Goal: Task Accomplishment & Management: Use online tool/utility

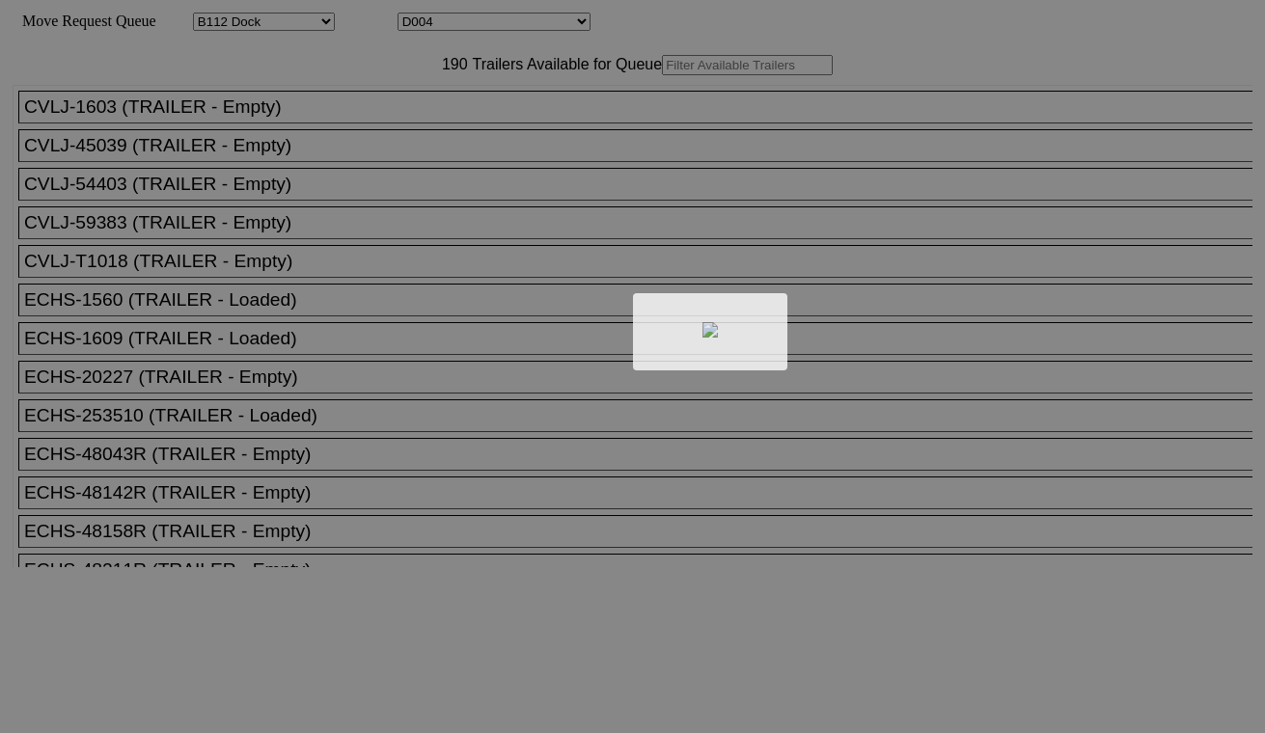
select select "121"
select select "3250"
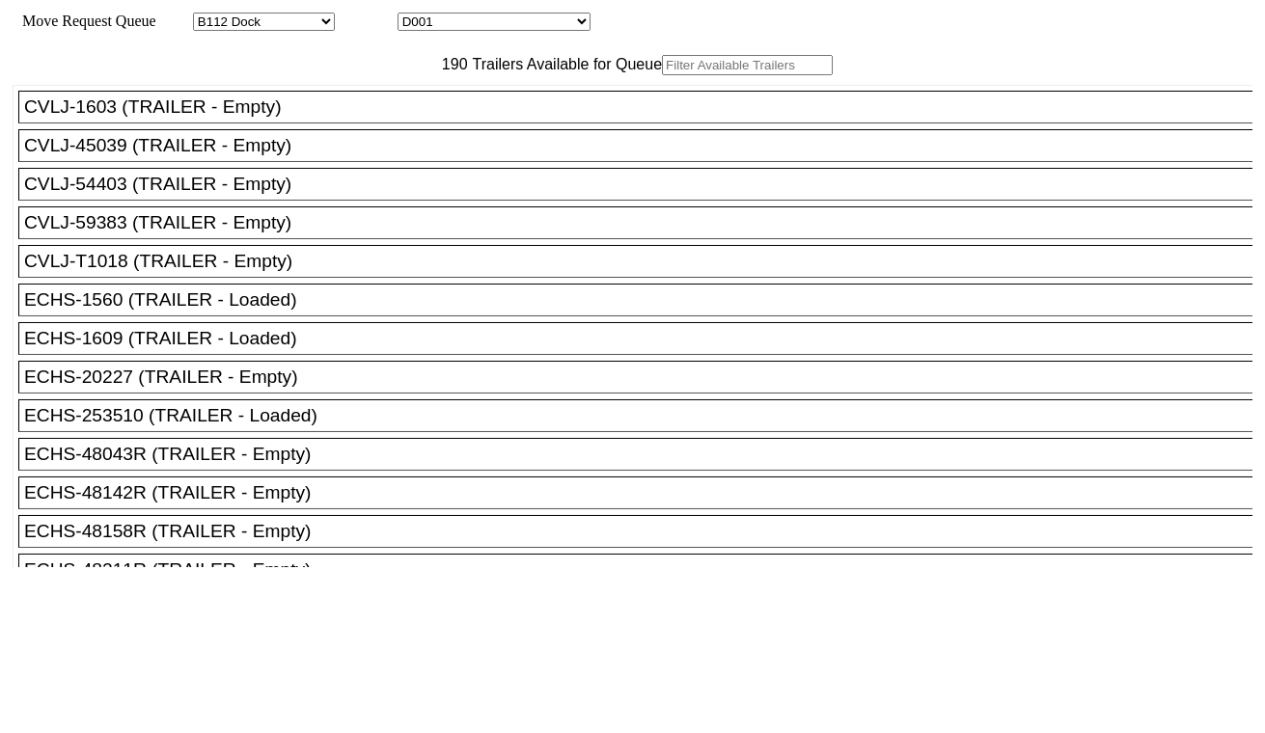
click at [662, 75] on input "text" at bounding box center [747, 65] width 171 height 20
paste input "MRSU8132289"
type input "MRSU8132289"
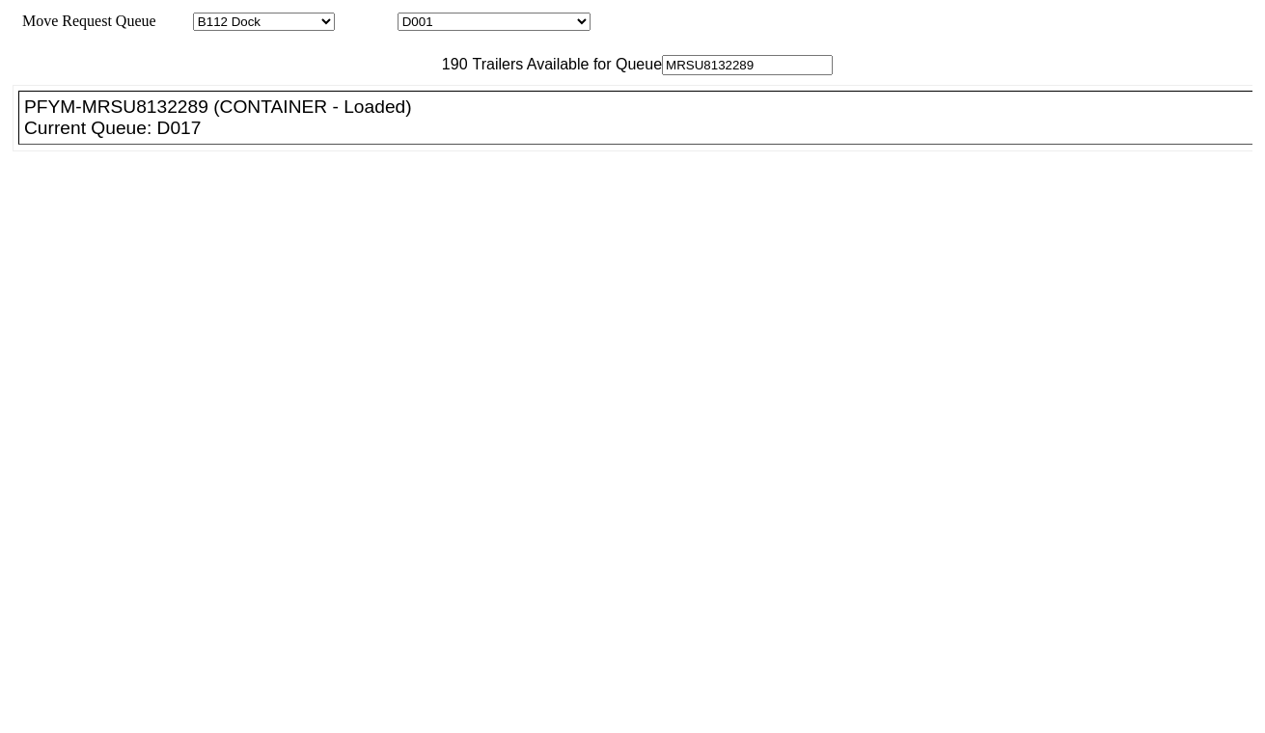
drag, startPoint x: 431, startPoint y: 112, endPoint x: 267, endPoint y: 103, distance: 164.3
click at [267, 75] on div "190 Trailers Available for Queue MRSU8132289" at bounding box center [633, 65] width 1240 height 20
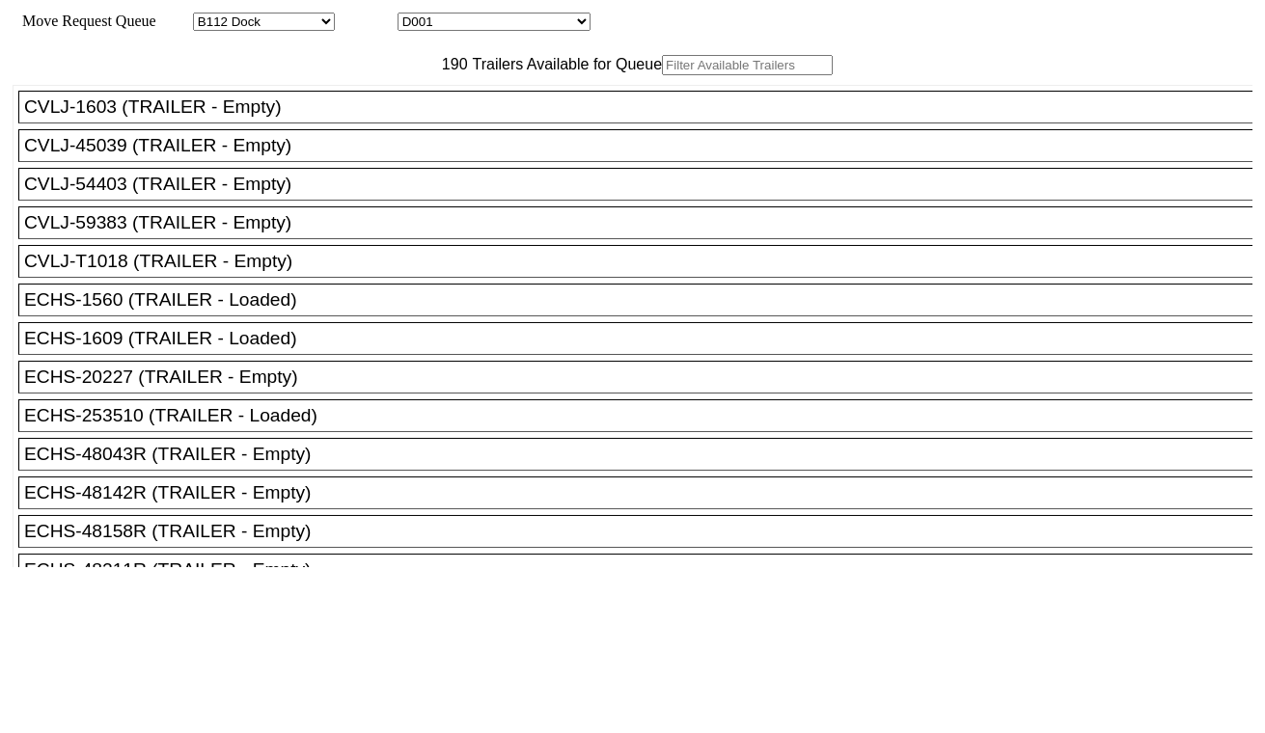
click at [516, 27] on select "D001 D002 D003 D004 D005 D006 D007 D008 D009 D010 D011 D012 D013 D014 D015 D016…" at bounding box center [494, 22] width 193 height 18
click at [415, 15] on select "D001 D002 D003 D004 D005 D006 D007 D008 D009 D010 D011 D012 D013 D014 D015 D016…" at bounding box center [494, 22] width 193 height 18
click at [493, 25] on select "D001 D002 D003 D004 D005 D006 D007 D008 D009 D010 D011 D012 D013 D014 D015 D016…" at bounding box center [494, 22] width 193 height 18
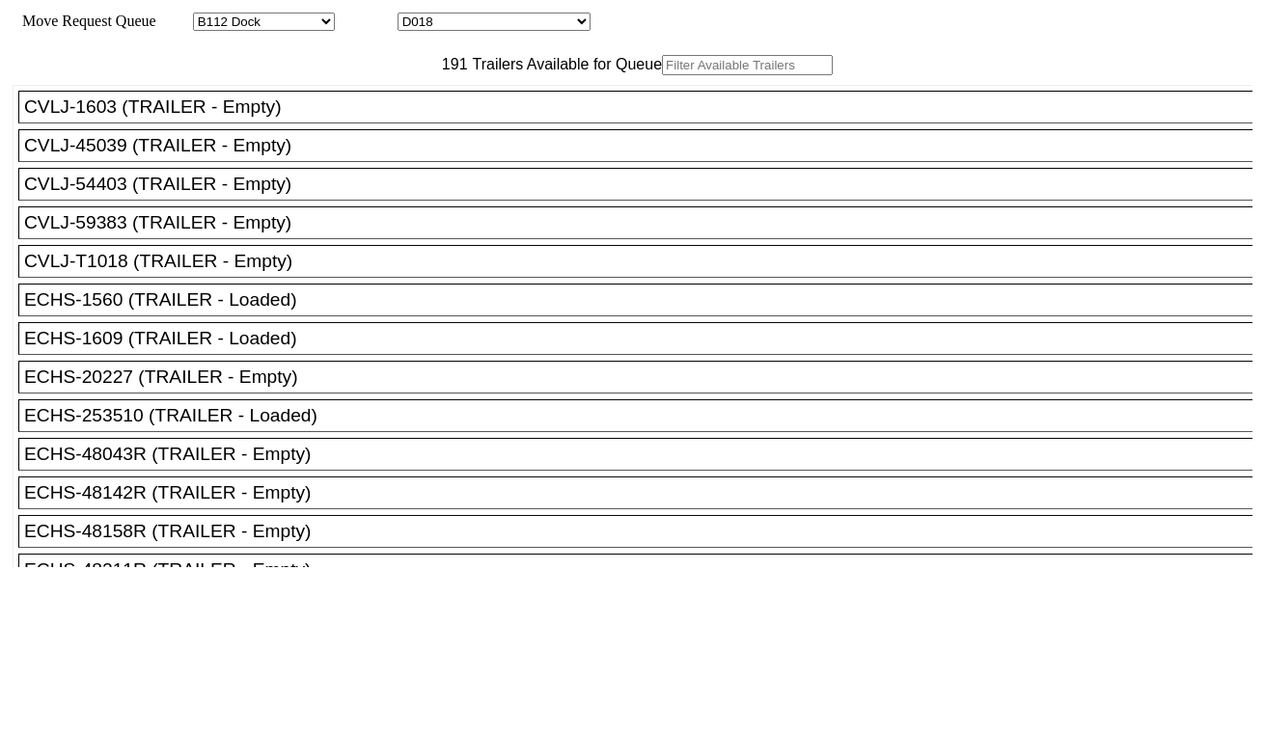
click at [415, 15] on select "D001 D002 D003 D004 D005 D006 D007 D008 D009 D010 D011 D012 D013 D014 D015 D016…" at bounding box center [494, 22] width 193 height 18
click at [583, 31] on div "Move Request Queue Area Started Torrance Lost Torrance Appt Torrance Bobtail B1…" at bounding box center [633, 22] width 1240 height 18
click at [573, 21] on select "D001 D002 D003 D004 D005 D006 D007 D008 D009 D010 D011 D012 D013 D014 D015 D016…" at bounding box center [494, 22] width 193 height 18
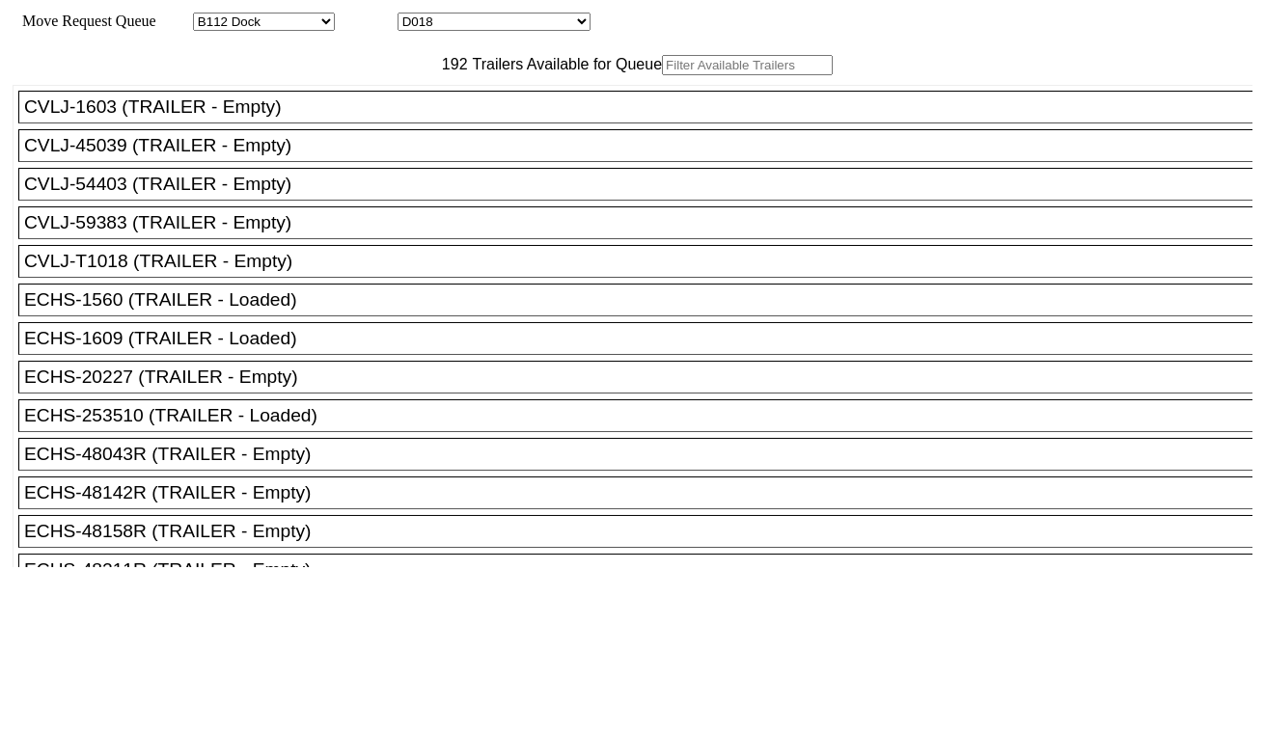
select select "3265"
click at [415, 15] on select "D001 D002 D003 D004 D005 D006 D007 D008 D009 D010 D011 D012 D013 D014 D015 D016…" at bounding box center [494, 22] width 193 height 18
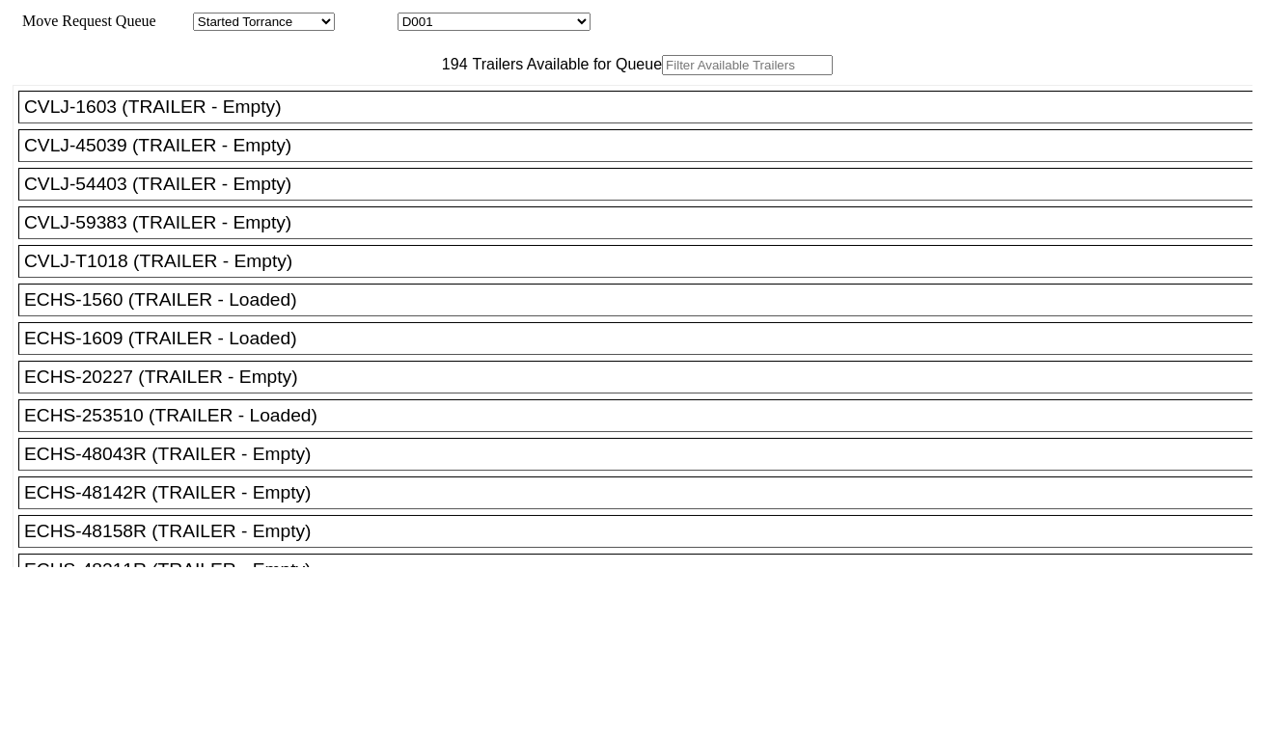
click at [662, 75] on input "text" at bounding box center [747, 65] width 171 height 20
paste input "MRSU8132289"
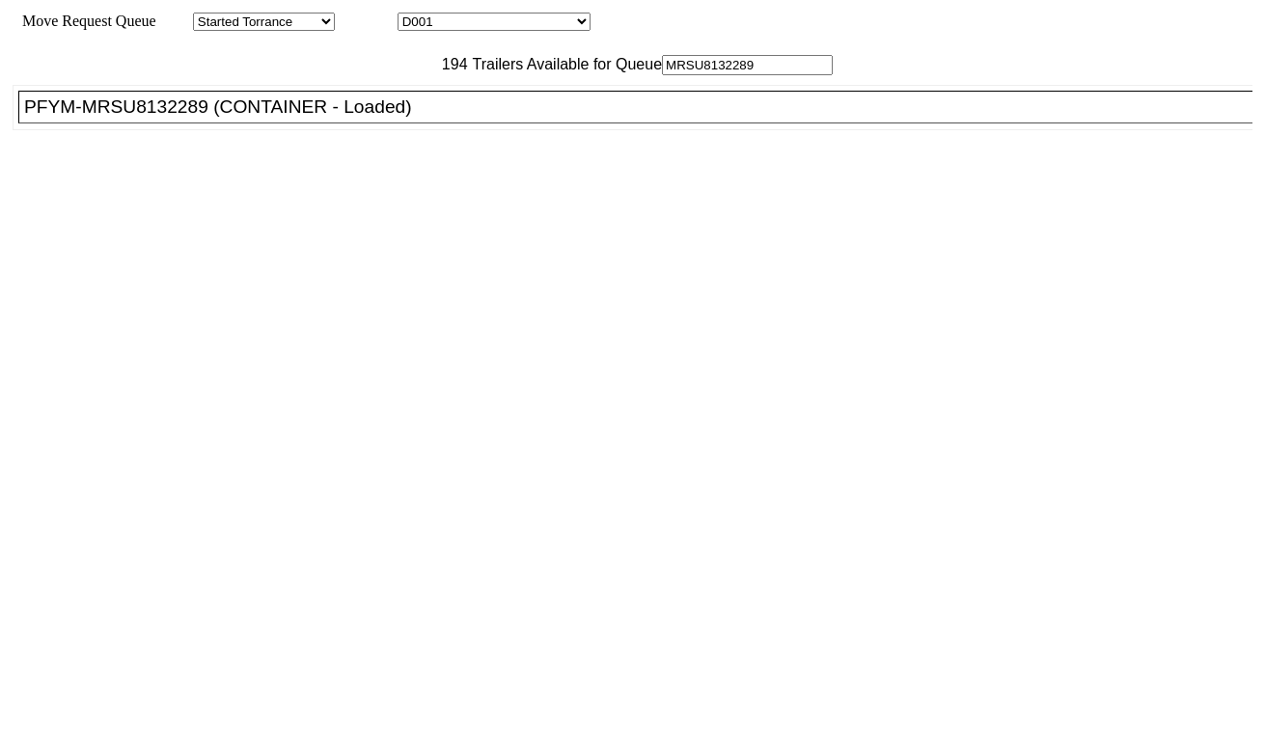
type input "MRSU8132289"
click at [373, 118] on div "PFYM-MRSU8132289 (CONTAINER - Loaded)" at bounding box center [644, 107] width 1240 height 21
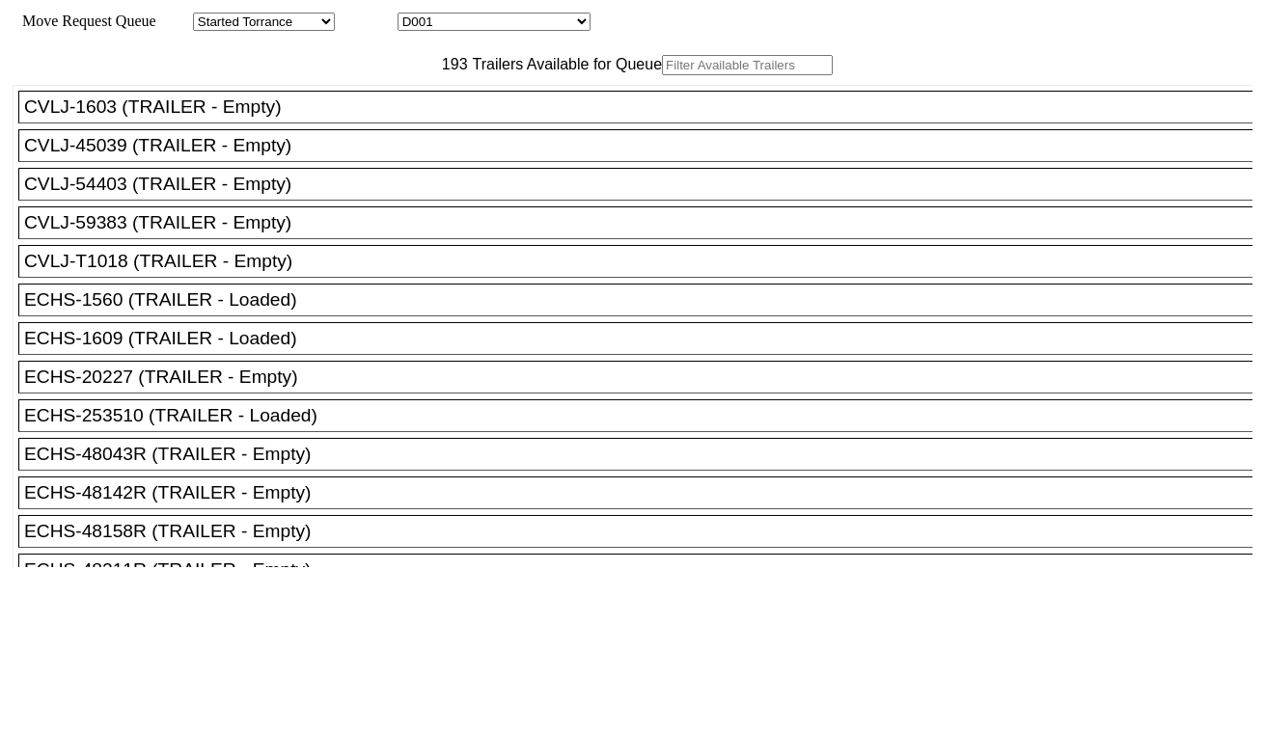
click at [396, 75] on div "193 Trailers Available for Queue" at bounding box center [633, 65] width 1240 height 20
click at [662, 75] on input "text" at bounding box center [747, 65] width 171 height 20
paste input "UETU7839652"
type input "UETU7839652"
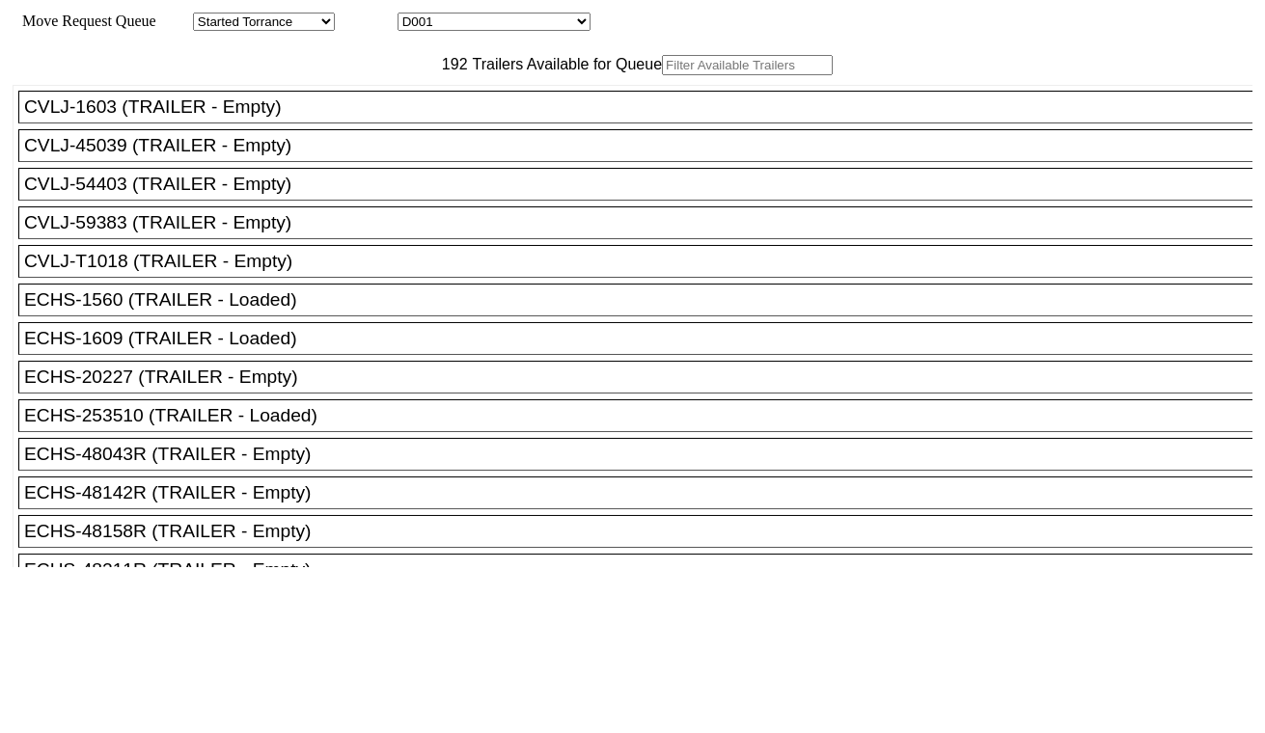
click at [662, 75] on input "text" at bounding box center [747, 65] width 171 height 20
paste input "FFAU7467427"
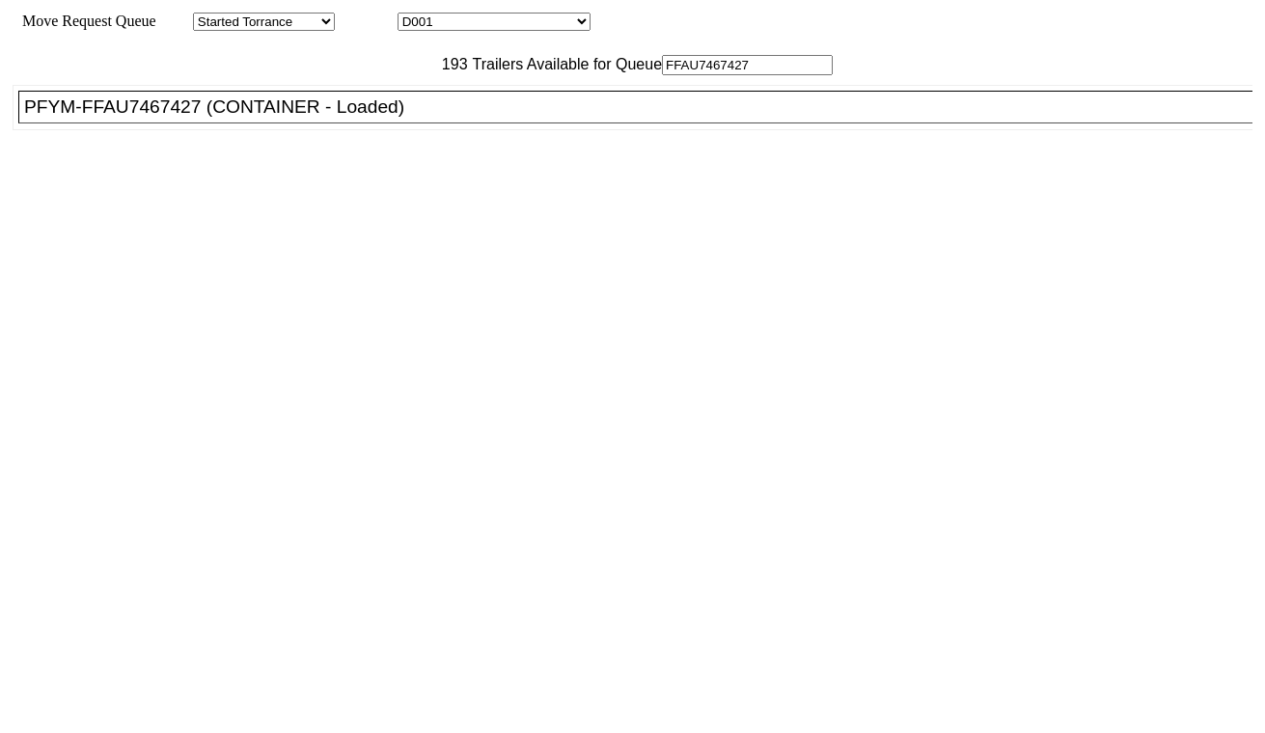
type input "FFAU7467427"
drag, startPoint x: 358, startPoint y: 147, endPoint x: 471, endPoint y: 190, distance: 121.0
click at [358, 118] on div "PFYM-FFAU7467427 (CONTAINER - Loaded)" at bounding box center [644, 107] width 1240 height 21
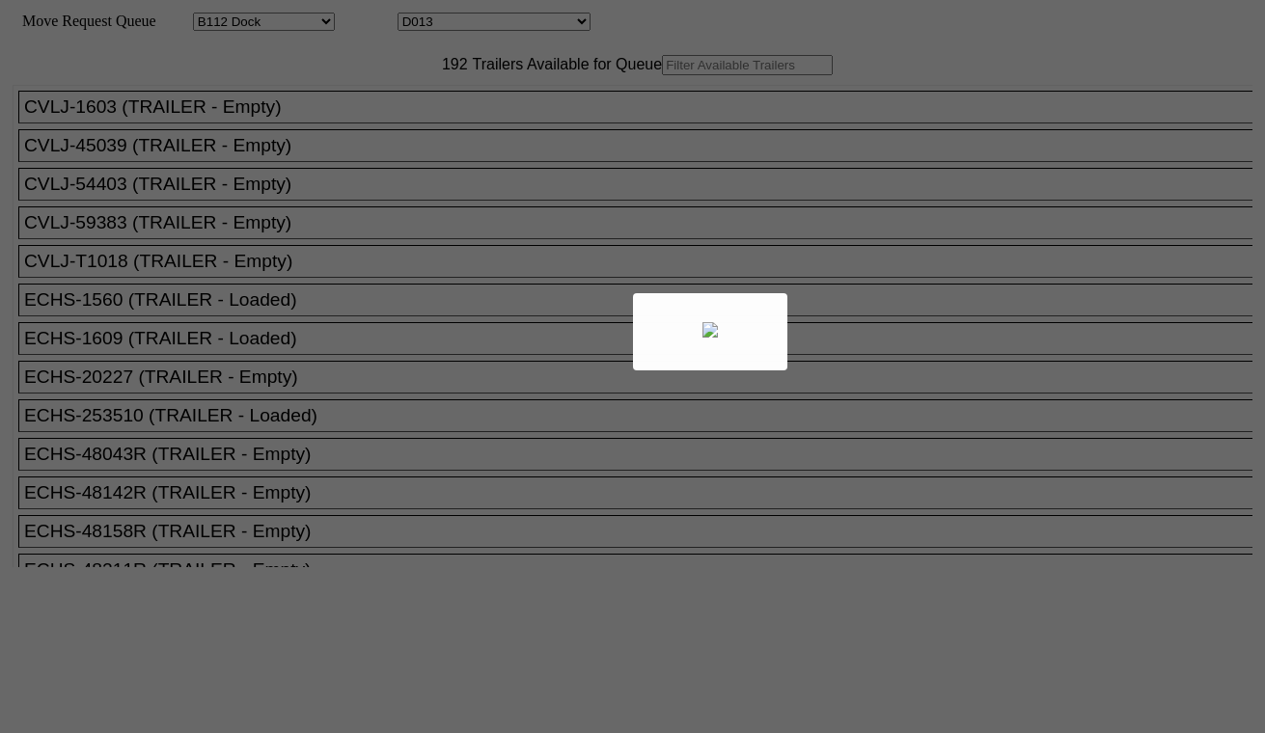
select select "121"
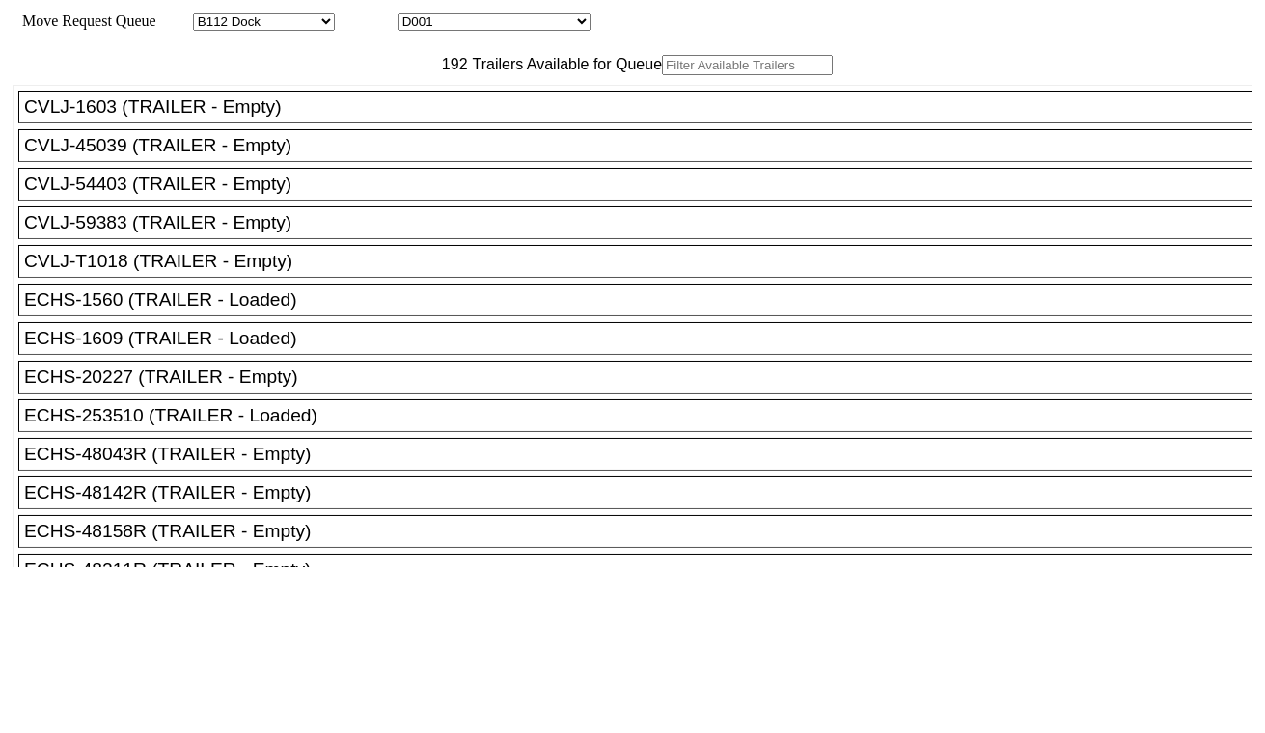
click at [509, 20] on select "D001 D002 D003 D004 D005 D006 D007 D008 D009 D010 D011 D012 D013 D014 D015 D016…" at bounding box center [494, 22] width 193 height 18
select select "3262"
click at [415, 15] on select "D001 D002 D003 D004 D005 D006 D007 D008 D009 D010 D011 D012 D013 D014 D015 D016…" at bounding box center [494, 22] width 193 height 18
click at [662, 75] on input "text" at bounding box center [747, 65] width 171 height 20
paste input "CAAU9913247"
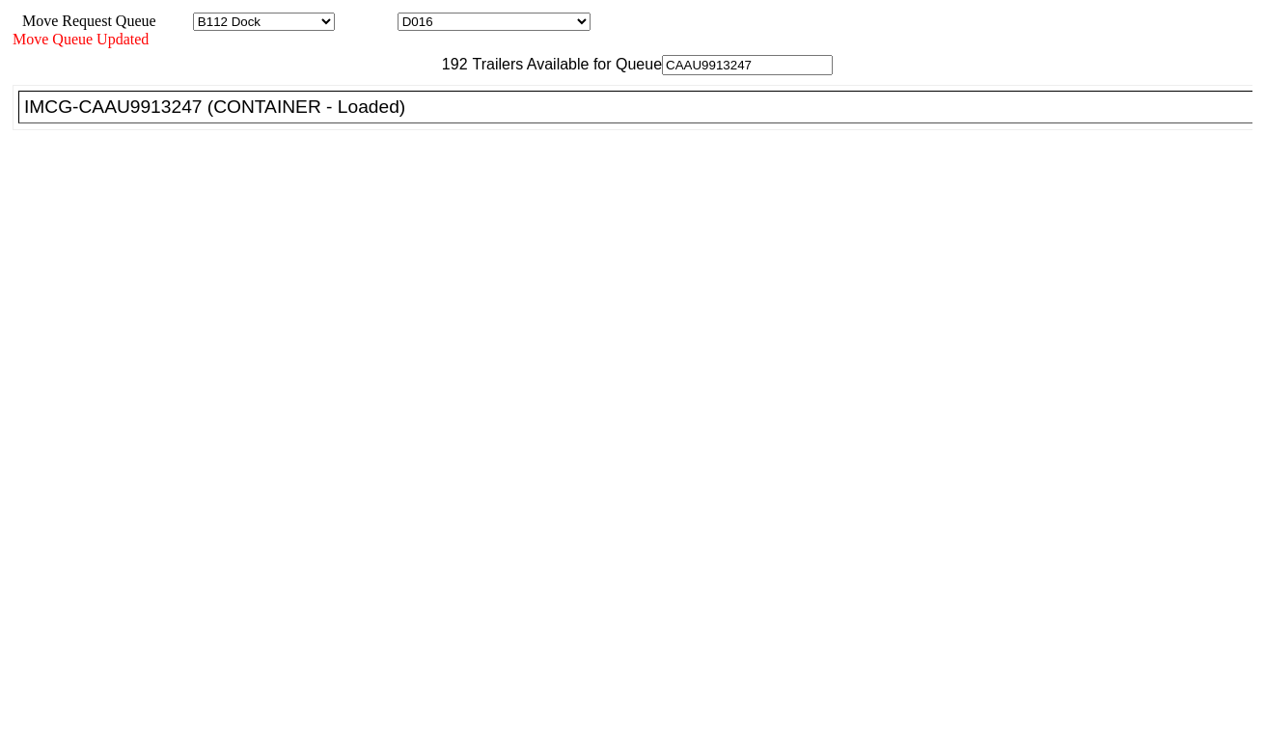
type input "CAAU9913247"
click at [405, 118] on div "IMCG-CAAU9913247 (CONTAINER - Loaded)" at bounding box center [644, 107] width 1240 height 21
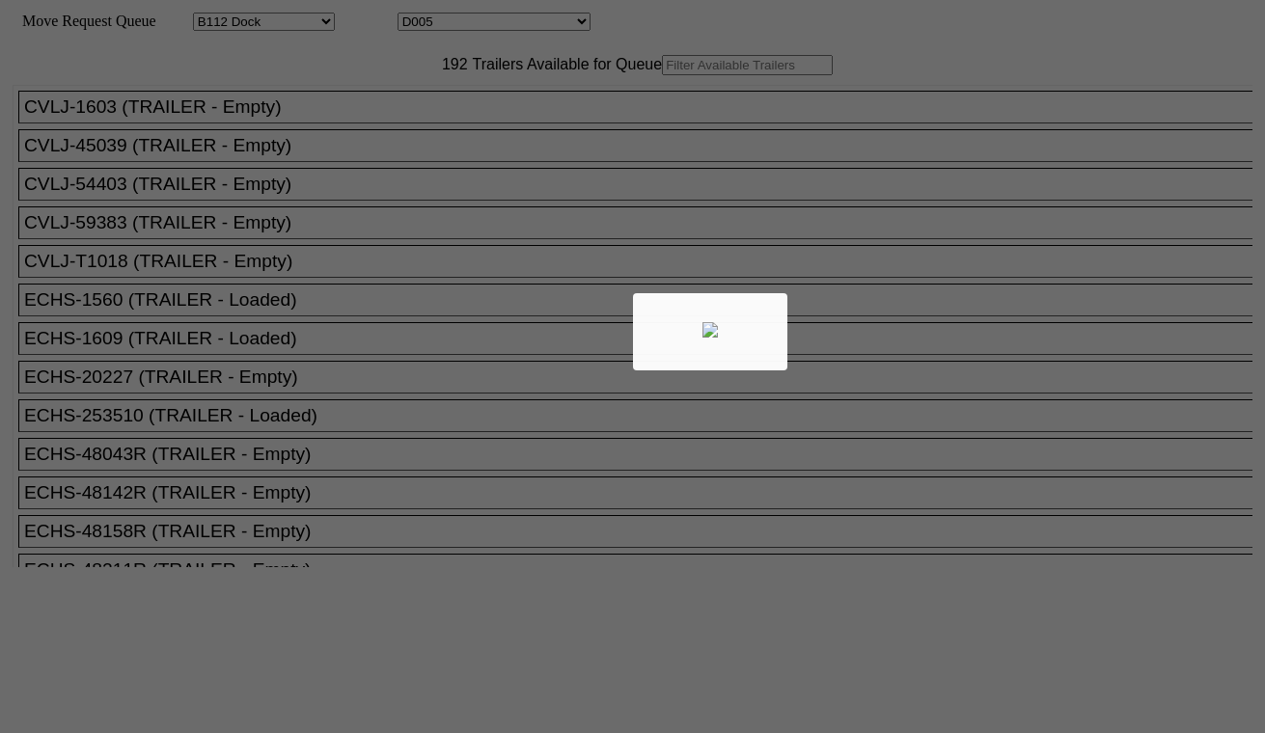
select select "121"
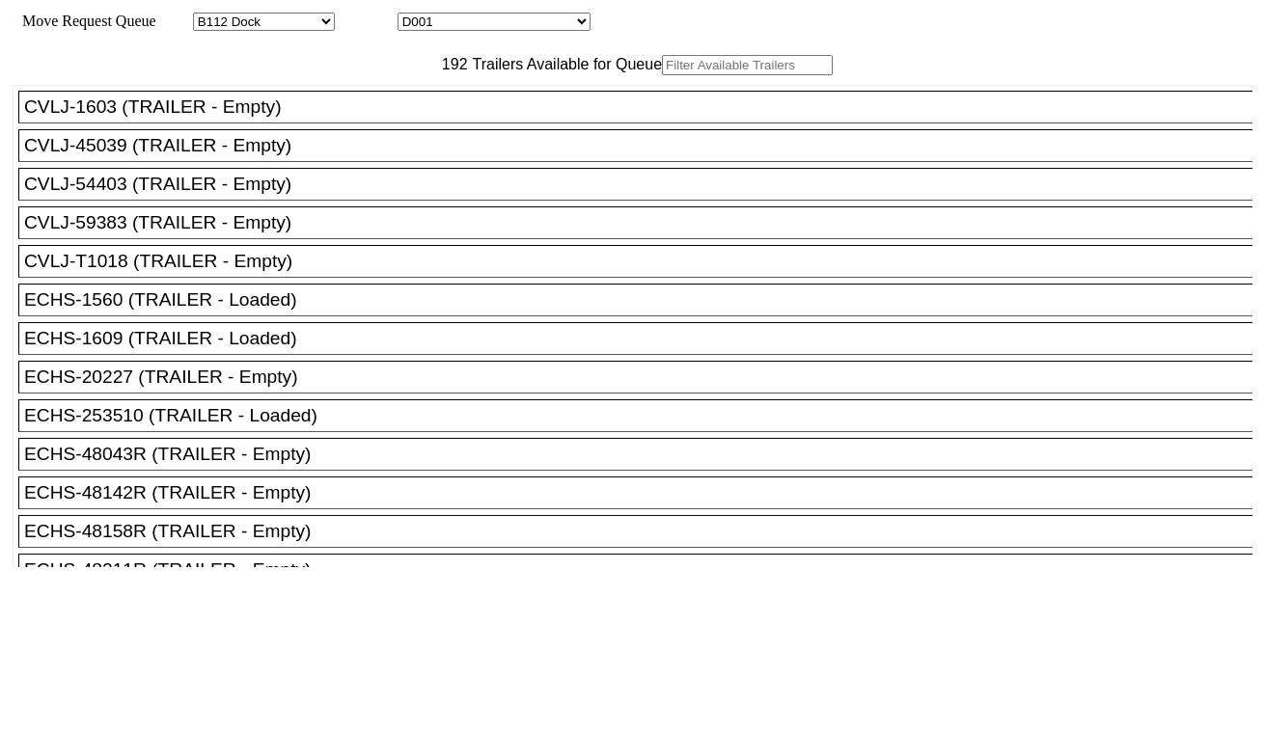
click at [448, 30] on select "D001 D002 D003 D004 D005 D006 D007 D008 D009 D010 D011 D012 D013 D014 D015 D016…" at bounding box center [494, 22] width 193 height 18
select select "3252"
click at [415, 15] on select "D001 D002 D003 D004 D005 D006 D007 D008 D009 D010 D011 D012 D013 D014 D015 D016…" at bounding box center [494, 22] width 193 height 18
click at [662, 75] on input "text" at bounding box center [747, 65] width 171 height 20
paste input "GAOU6201868"
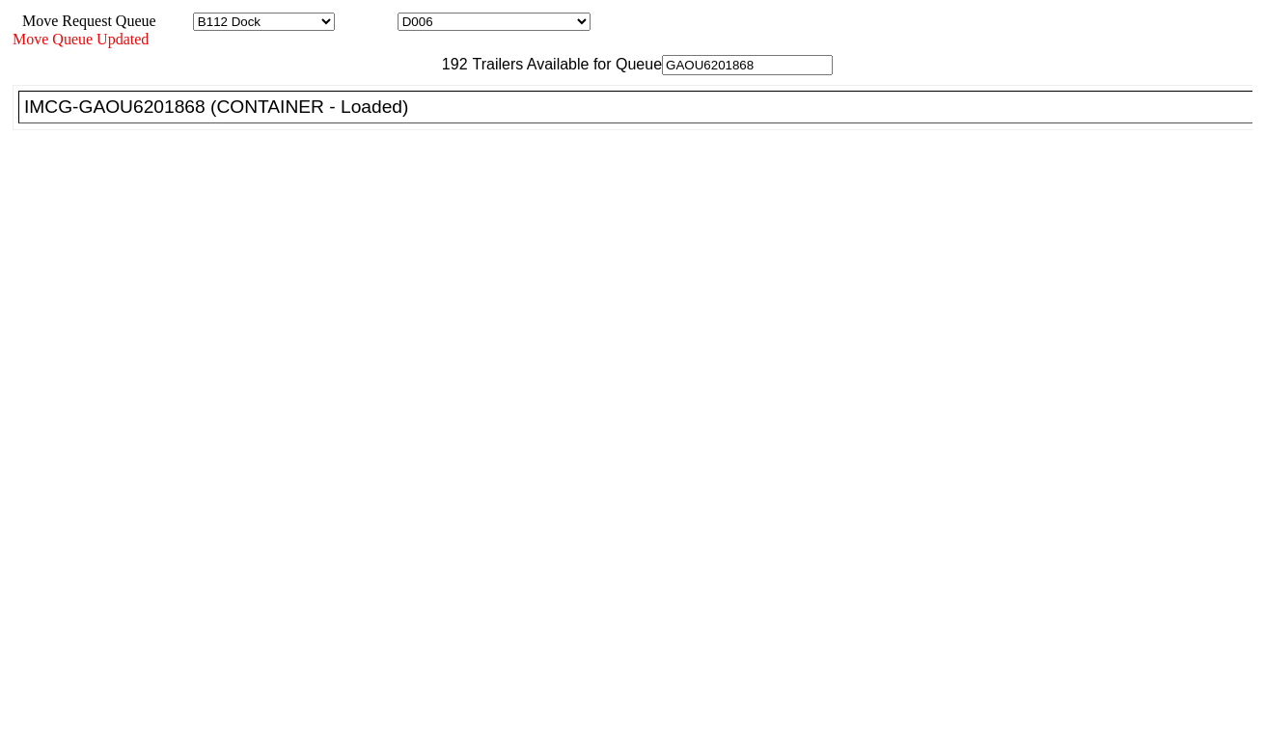
type input "GAOU6201868"
click at [402, 118] on div "IMCG-GAOU6201868 (CONTAINER - Loaded)" at bounding box center [644, 107] width 1240 height 21
